Goal: Task Accomplishment & Management: Manage account settings

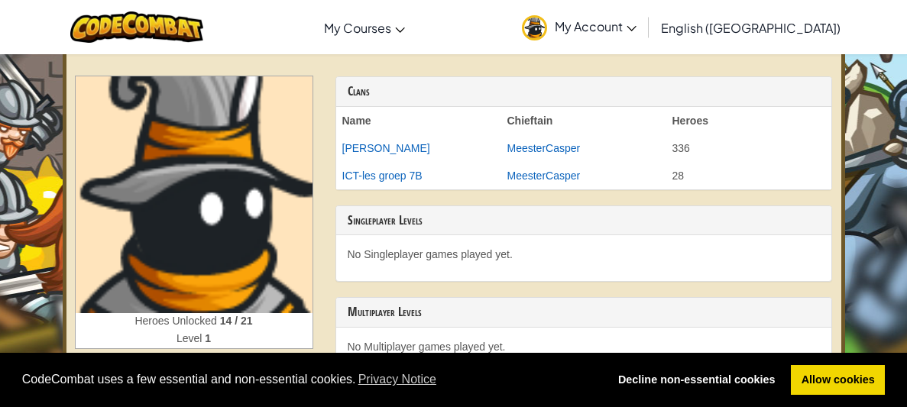
scroll to position [48, 0]
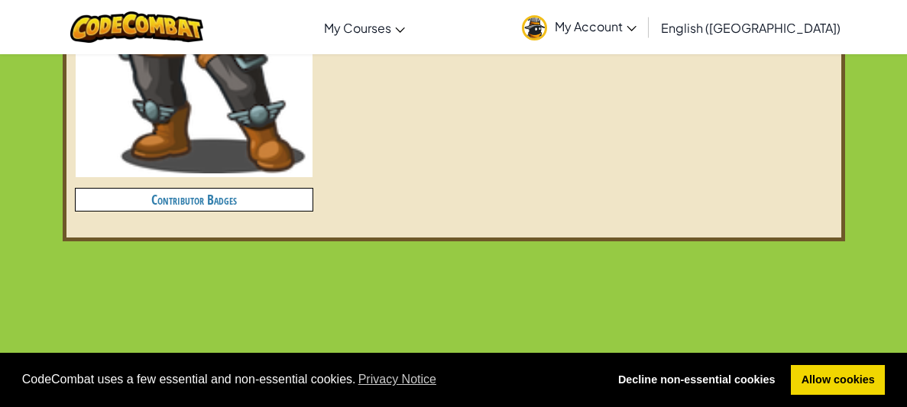
click at [129, 193] on h4 "Contributor Badges" at bounding box center [194, 200] width 237 height 22
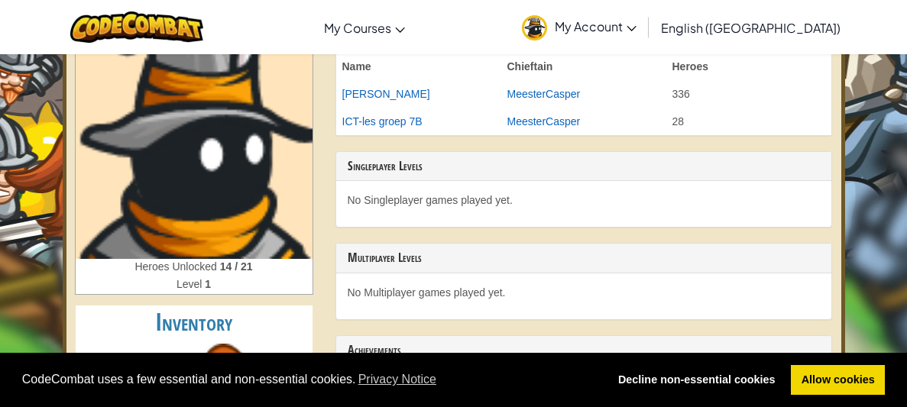
scroll to position [104, 0]
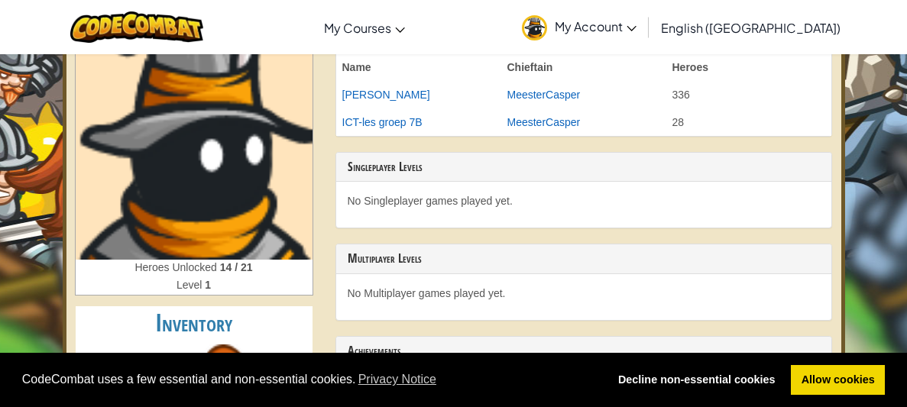
click at [154, 265] on span "Heroes Unlocked" at bounding box center [177, 267] width 85 height 12
click at [142, 268] on span "Heroes Unlocked" at bounding box center [177, 267] width 85 height 12
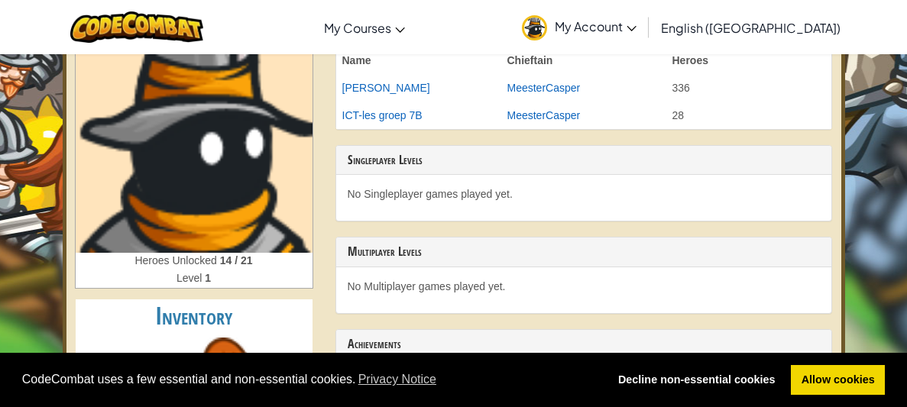
click at [205, 261] on span "Heroes Unlocked" at bounding box center [177, 261] width 85 height 12
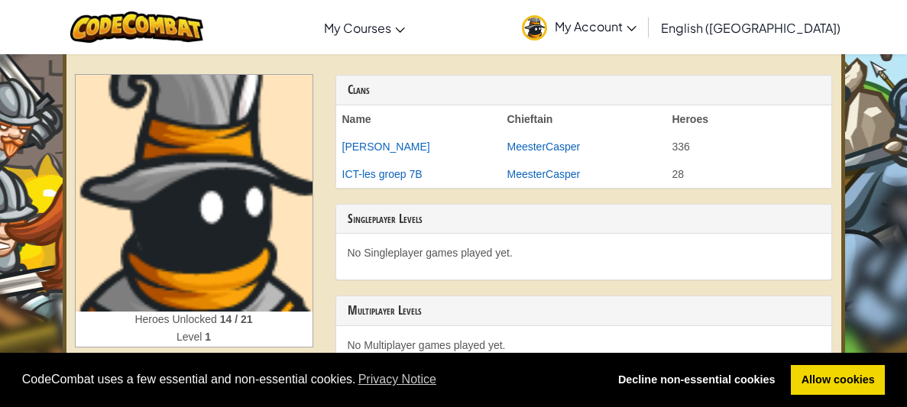
scroll to position [0, 0]
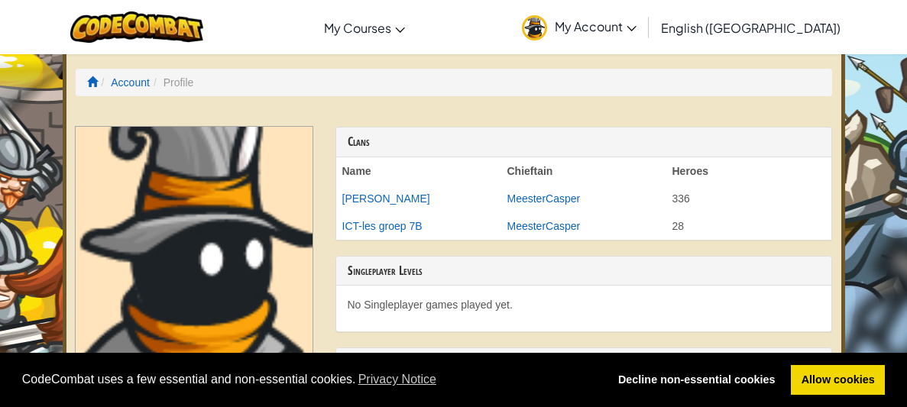
click at [180, 84] on li "Profile" at bounding box center [172, 82] width 44 height 15
click at [167, 85] on li "Profile" at bounding box center [172, 82] width 44 height 15
click at [174, 91] on ol "Account Profile" at bounding box center [454, 83] width 757 height 28
click at [788, 20] on span "English ([GEOGRAPHIC_DATA])" at bounding box center [751, 28] width 180 height 16
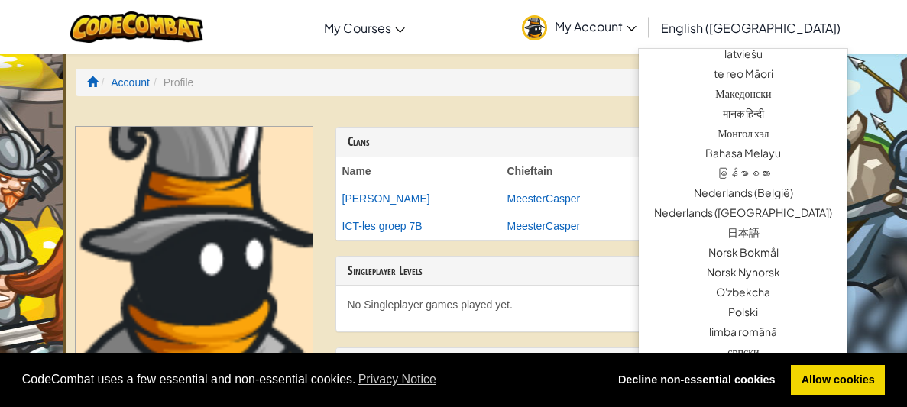
scroll to position [709, 0]
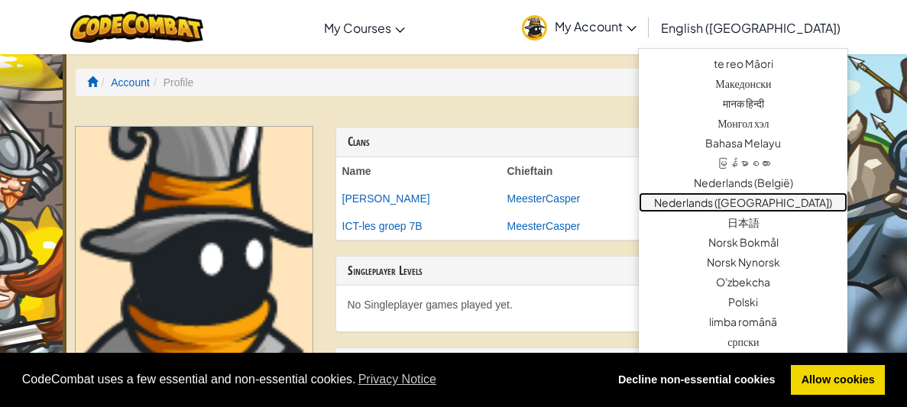
click at [806, 208] on link "Nederlands ([GEOGRAPHIC_DATA])" at bounding box center [743, 203] width 209 height 20
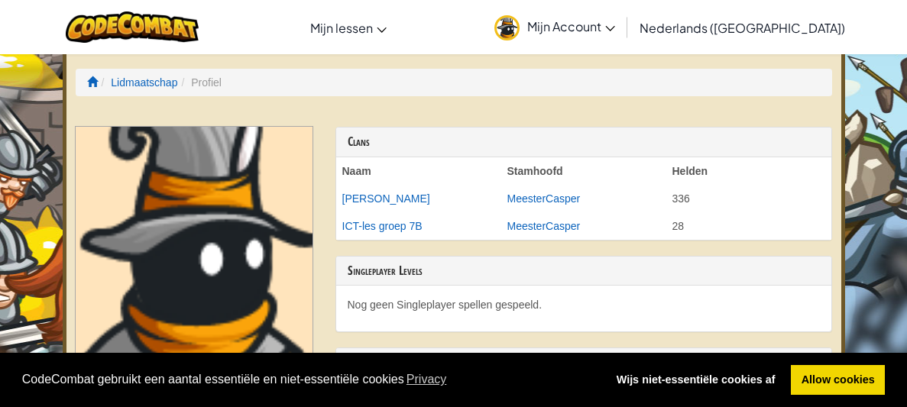
click at [217, 84] on li "Profiel" at bounding box center [199, 82] width 44 height 15
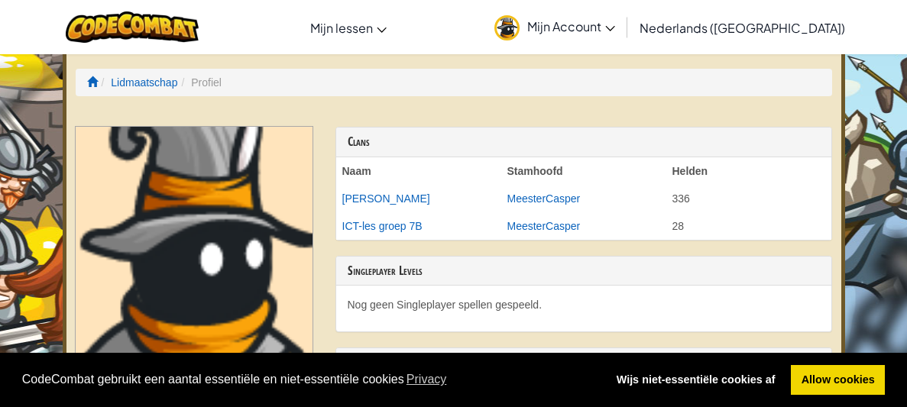
click at [193, 75] on li "Profiel" at bounding box center [199, 82] width 44 height 15
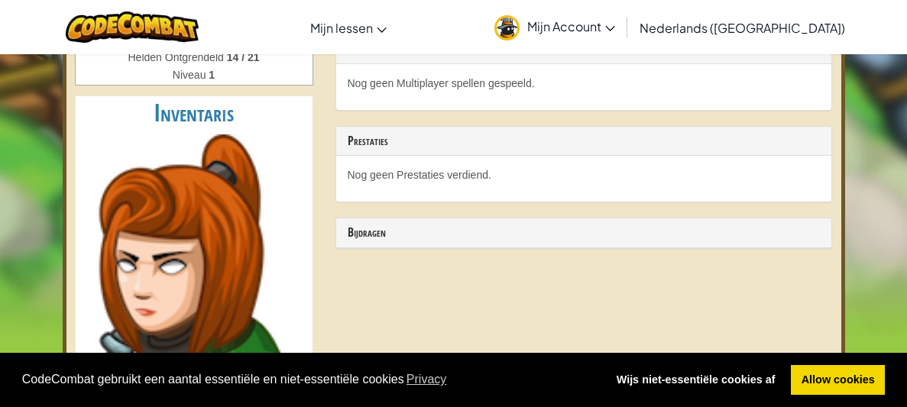
scroll to position [317, 0]
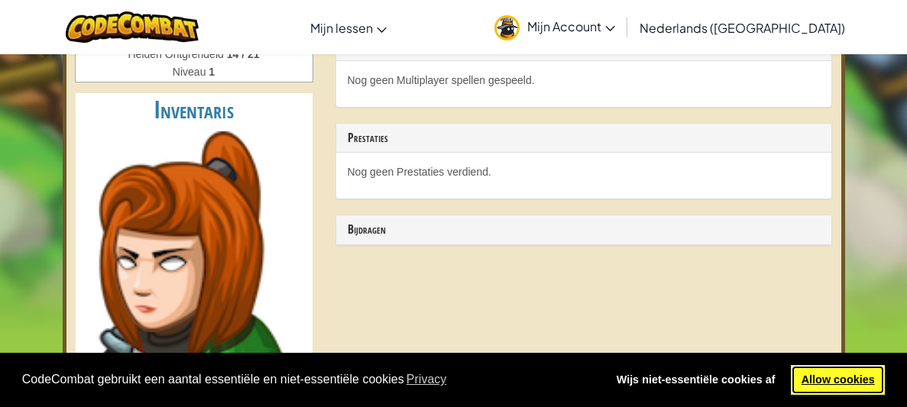
click at [838, 375] on link "Allow cookies" at bounding box center [838, 380] width 94 height 31
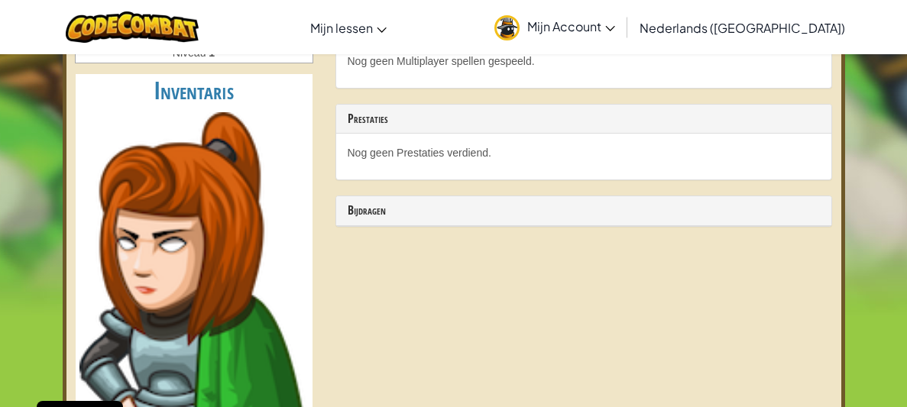
scroll to position [334, 0]
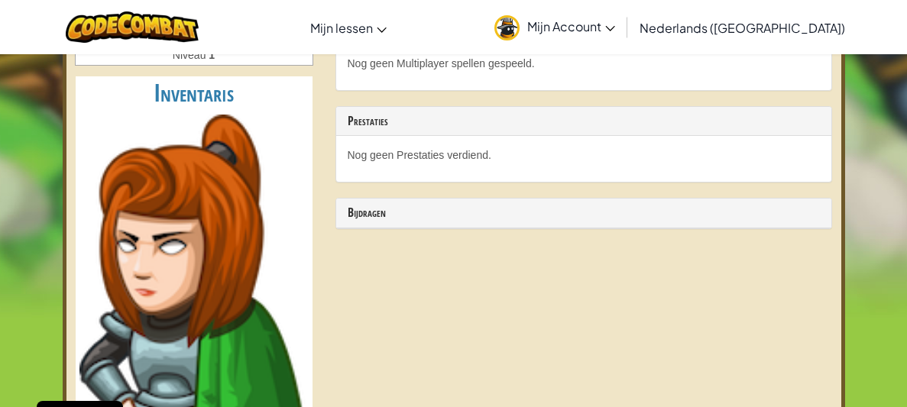
click at [611, 167] on div "Nog geen Prestaties verdiend." at bounding box center [583, 159] width 495 height 46
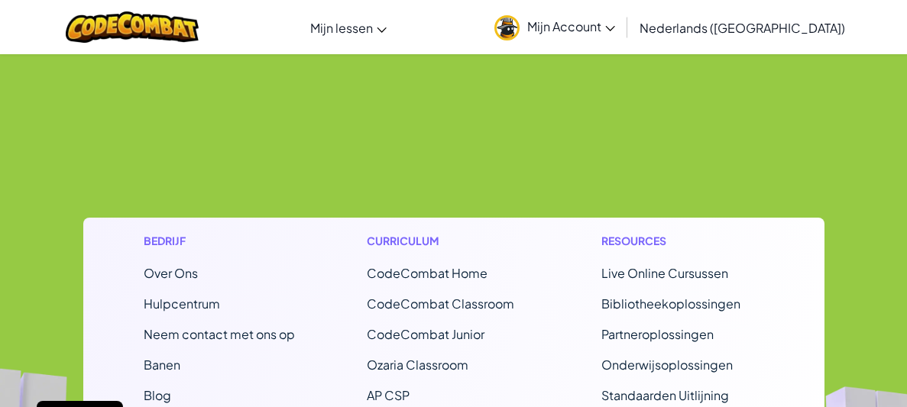
scroll to position [793, 0]
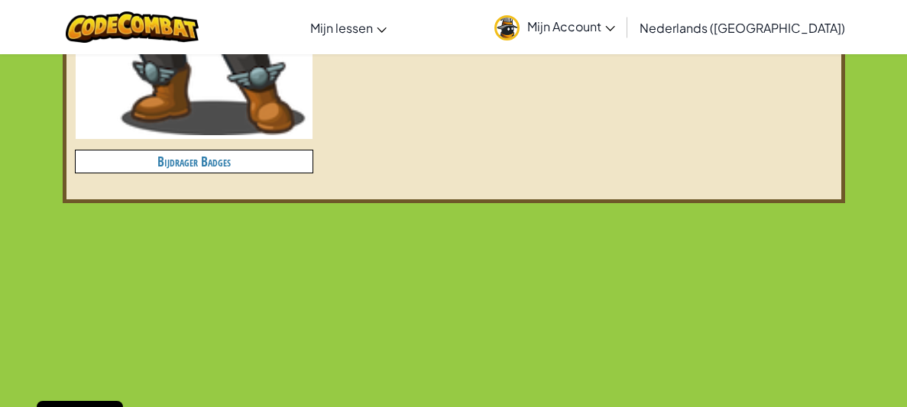
click at [115, 171] on h4 "Bijdrager Badges" at bounding box center [194, 162] width 237 height 22
click at [99, 158] on h4 "Bijdrager Badges" at bounding box center [194, 162] width 237 height 22
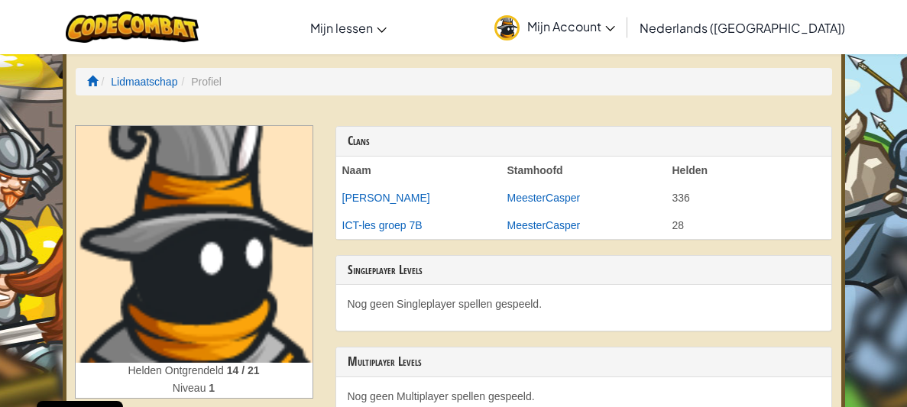
scroll to position [0, 0]
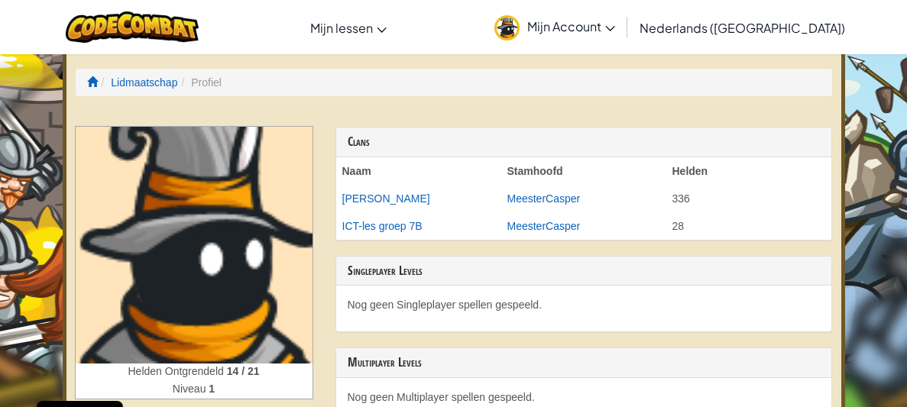
click at [520, 35] on img at bounding box center [507, 27] width 25 height 25
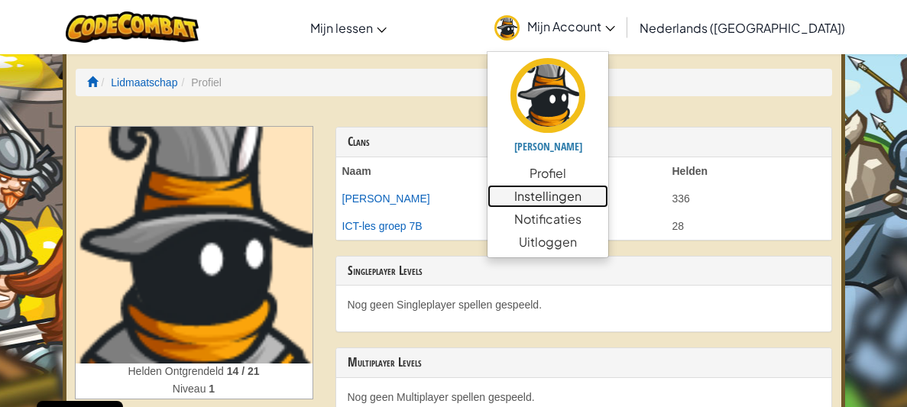
click at [608, 197] on link "Instellingen" at bounding box center [548, 196] width 121 height 23
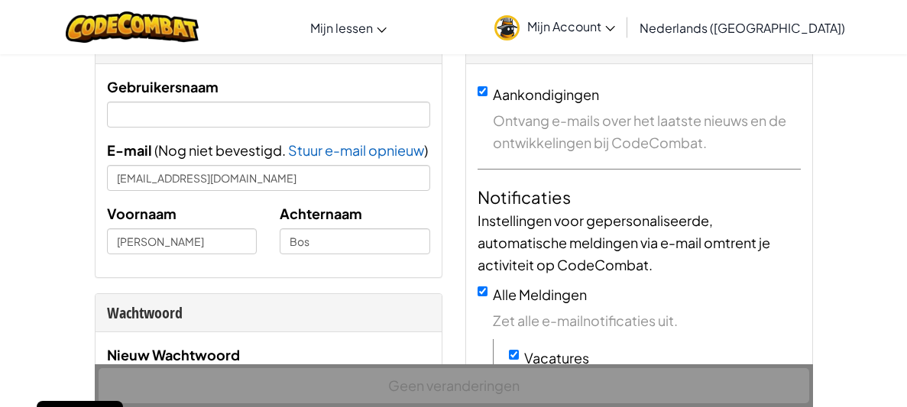
scroll to position [94, 0]
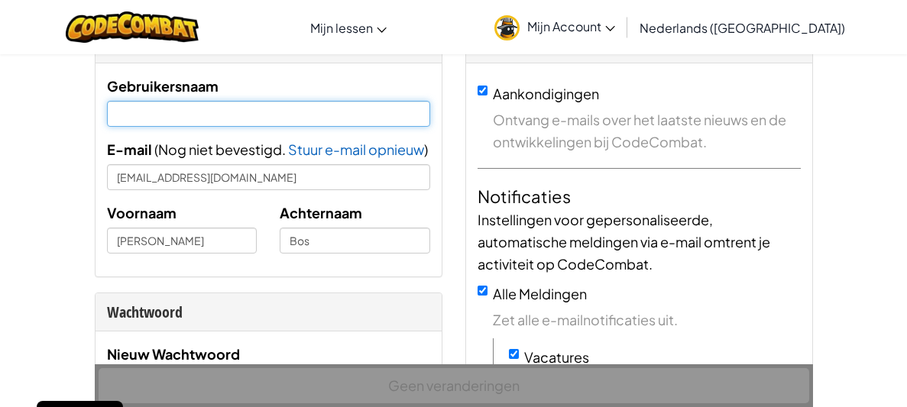
click at [142, 111] on input "text" at bounding box center [268, 114] width 323 height 26
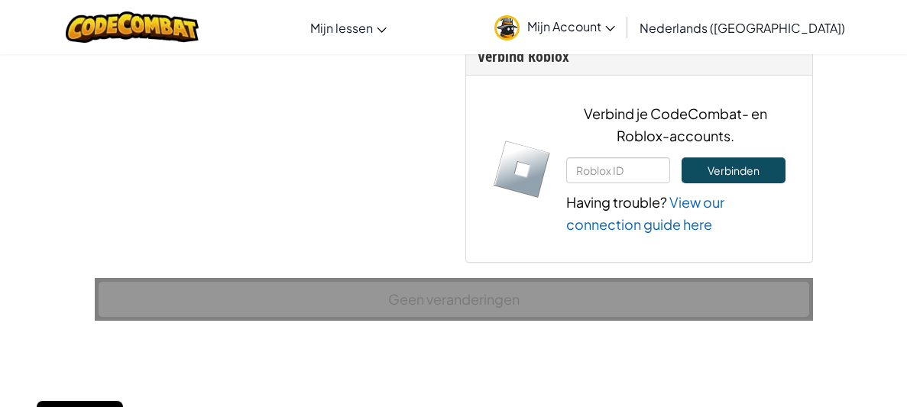
scroll to position [1225, 0]
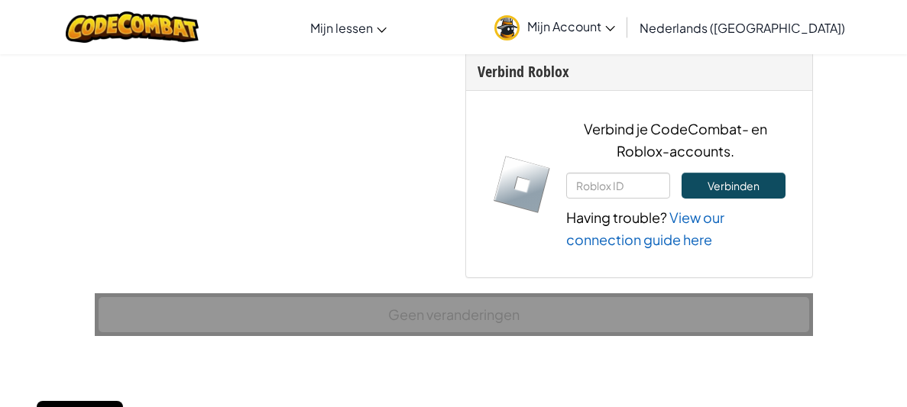
type input "[PERSON_NAME]"
click at [593, 34] on span "Mijn Account" at bounding box center [571, 26] width 88 height 16
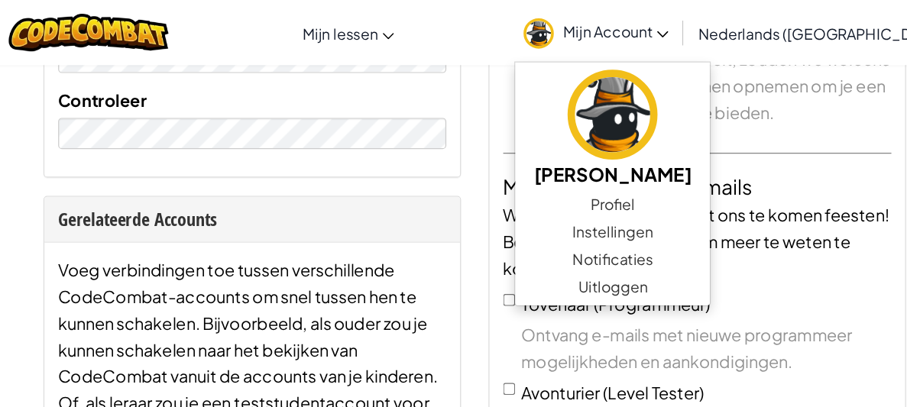
scroll to position [0, 0]
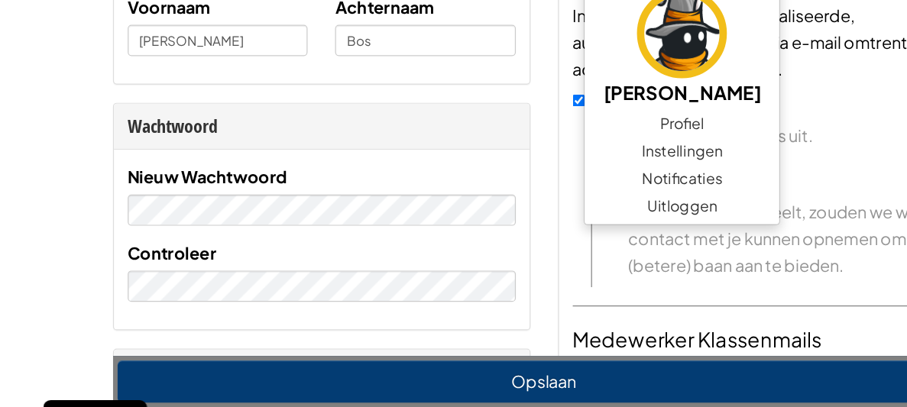
click at [118, 269] on label "Controleer" at bounding box center [144, 279] width 74 height 22
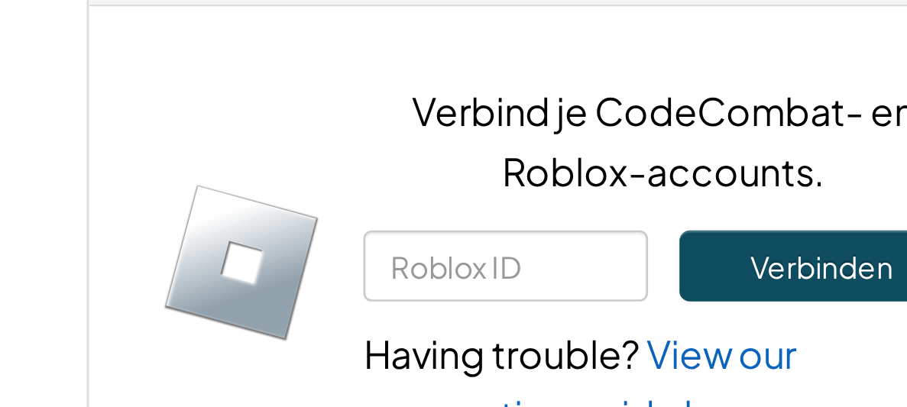
scroll to position [1125, 0]
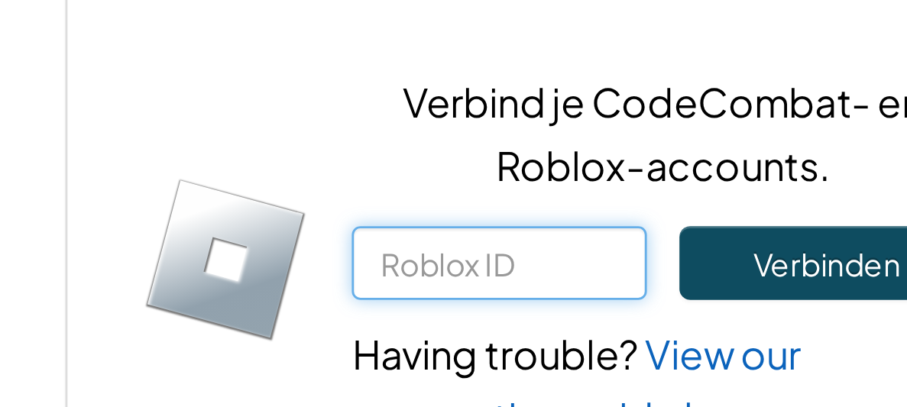
click at [639, 278] on input "text" at bounding box center [618, 286] width 104 height 26
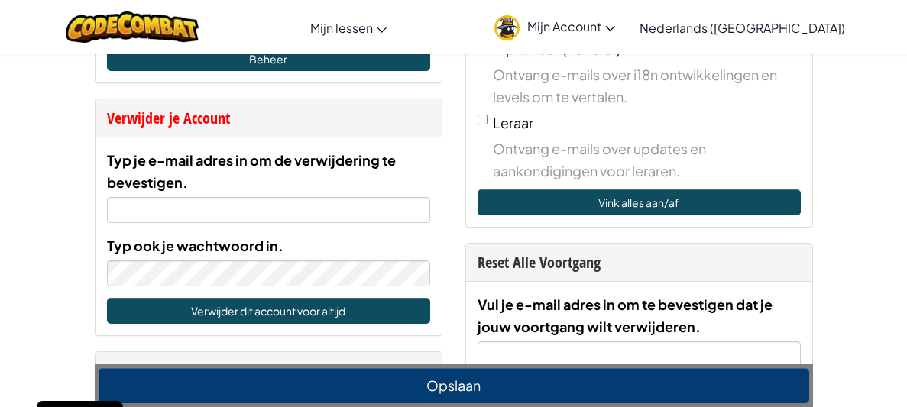
scroll to position [0, 0]
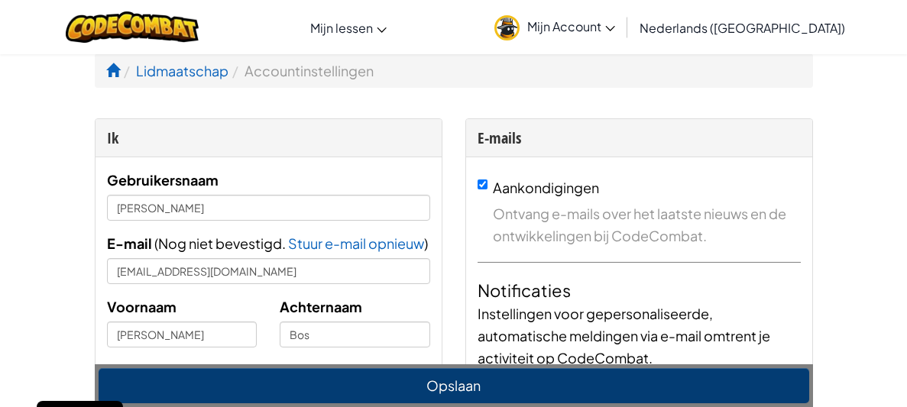
type input "Jackiewow18"
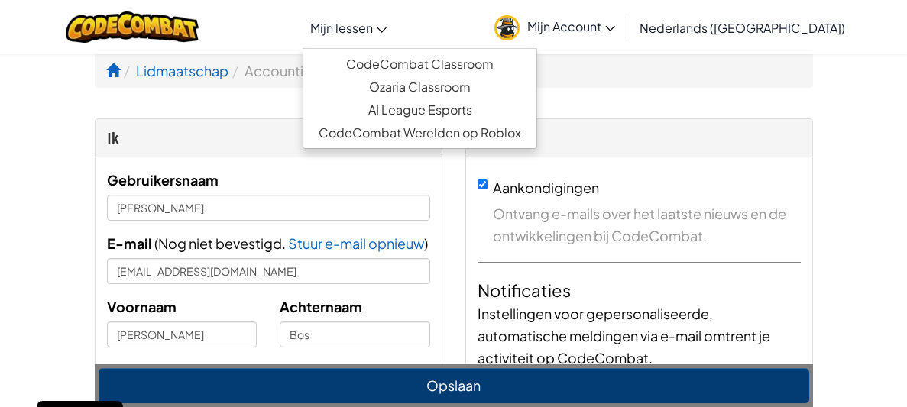
click at [373, 21] on span "Mijn lessen" at bounding box center [341, 28] width 63 height 16
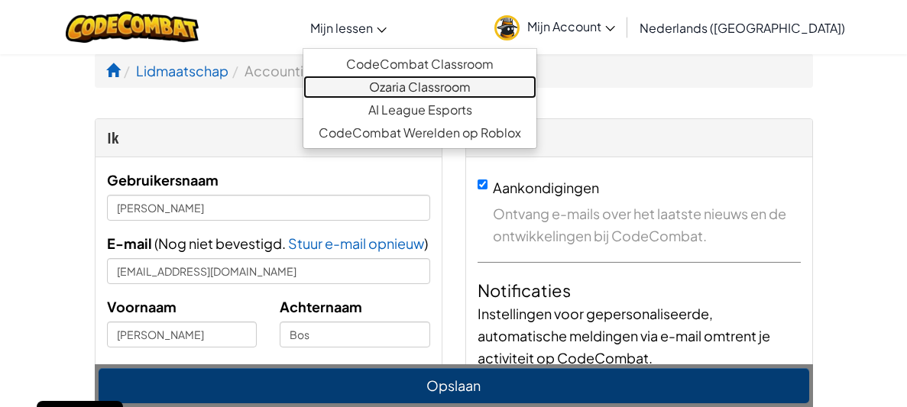
click at [401, 90] on link "Ozaria Classroom" at bounding box center [419, 87] width 233 height 23
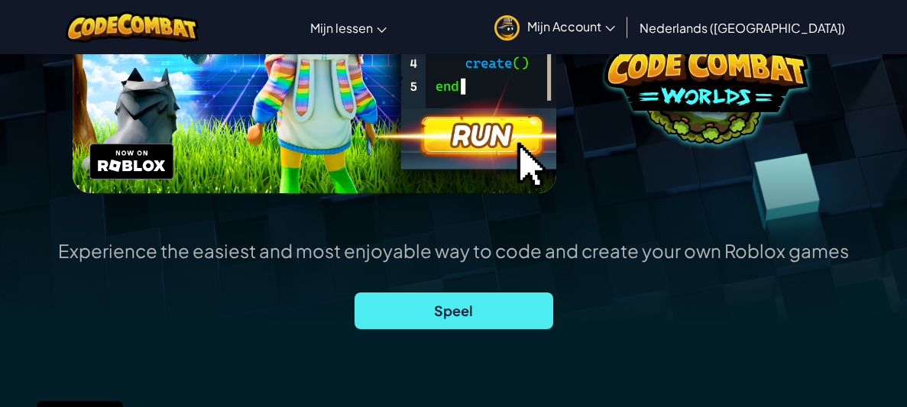
scroll to position [299, 0]
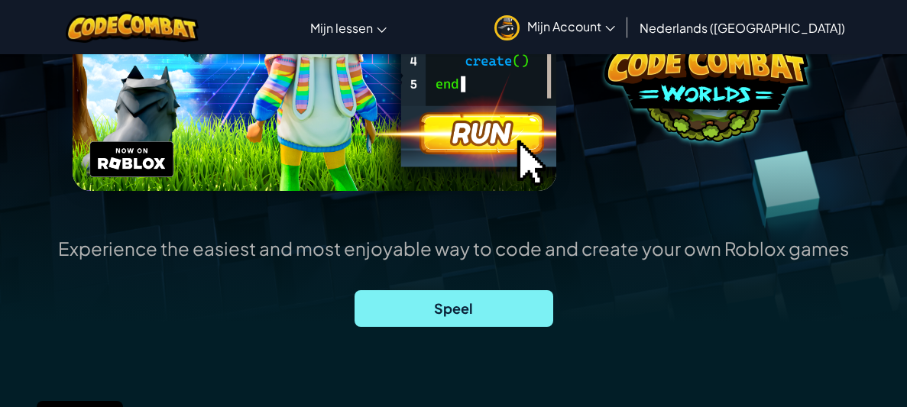
click at [395, 307] on span "Speel" at bounding box center [454, 308] width 199 height 37
click at [508, 315] on span "Speel" at bounding box center [454, 308] width 199 height 37
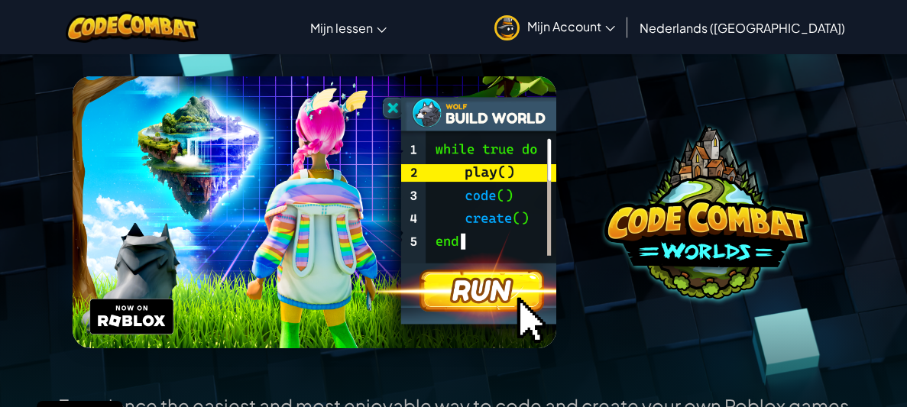
scroll to position [0, 0]
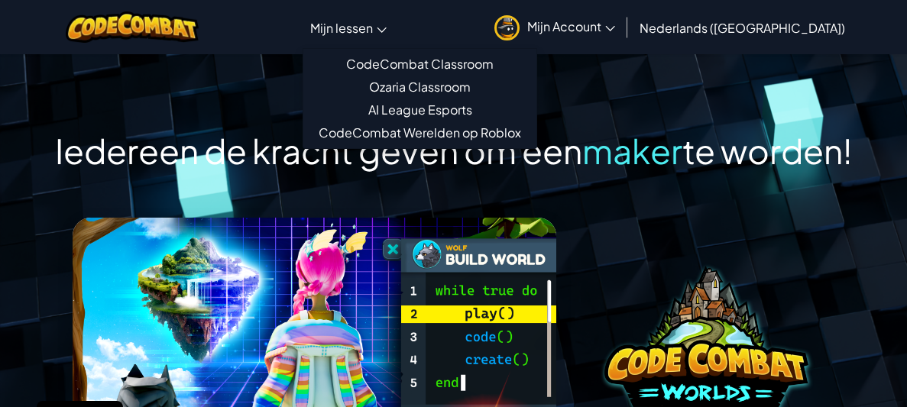
click at [359, 48] on ul "CodeCombat Classroom Ozaria Classroom AI League Esports CodeCombat Werelden op …" at bounding box center [420, 98] width 235 height 101
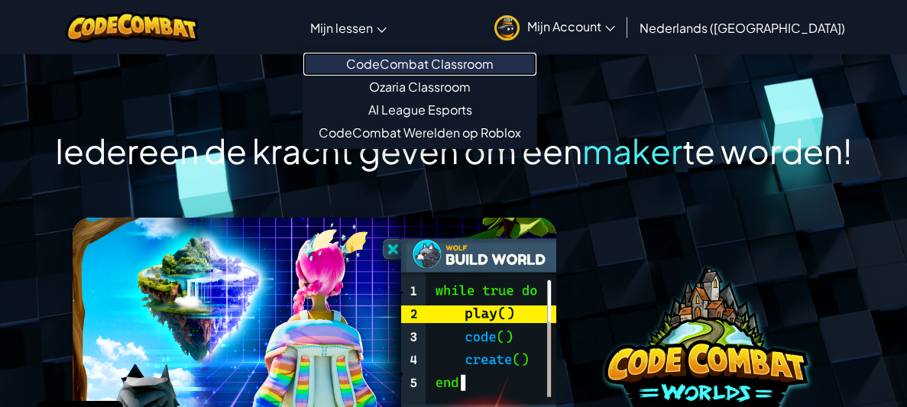
click at [375, 60] on link "CodeCombat Classroom" at bounding box center [419, 64] width 233 height 23
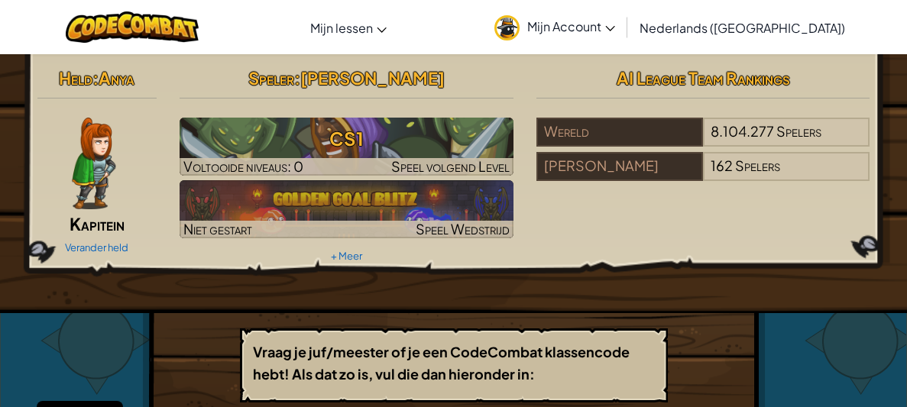
click at [694, 313] on div "Held : Anya Kapitein Verander held Speler : Julie Bos CS1 Voltooide niveaus: 0 …" at bounding box center [454, 335] width 624 height 563
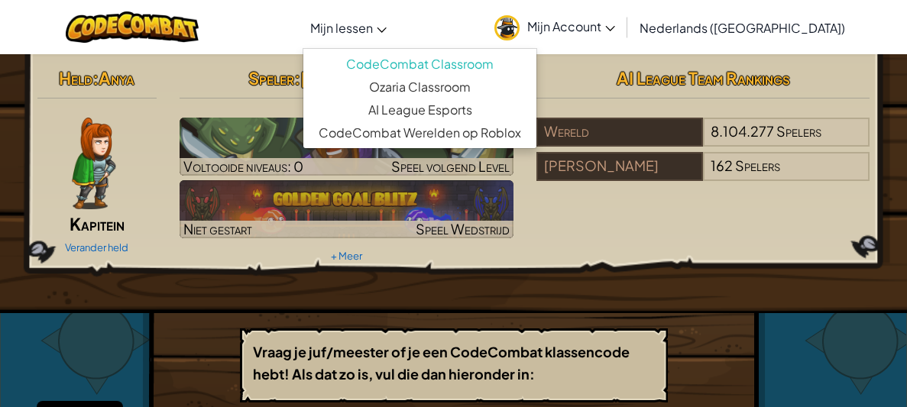
click at [352, 21] on span "Mijn lessen" at bounding box center [341, 28] width 63 height 16
